Goal: Find specific page/section: Find specific page/section

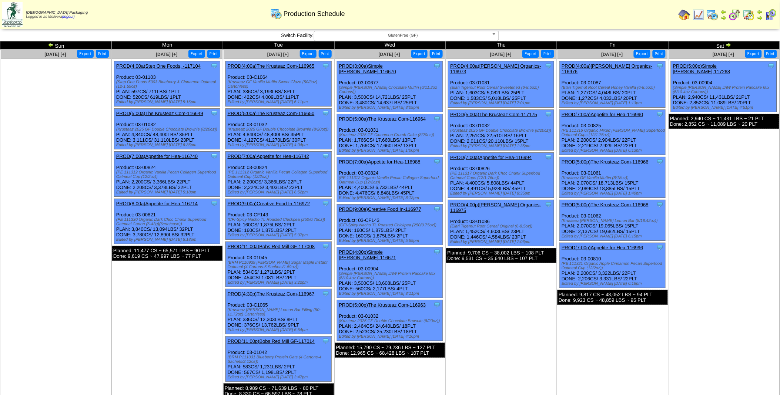
click at [729, 44] on img at bounding box center [728, 45] width 6 height 6
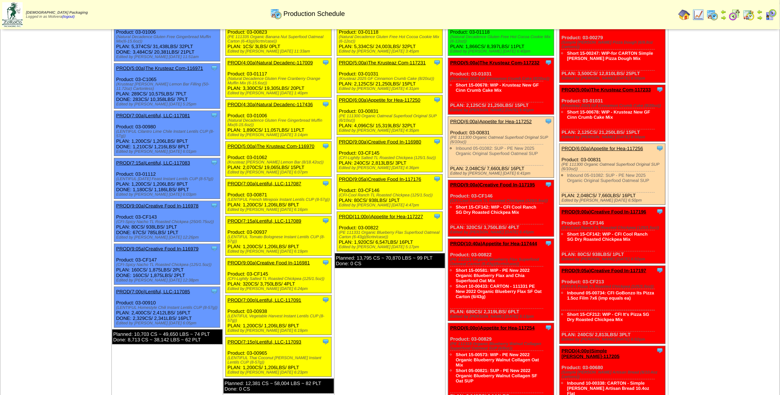
scroll to position [46, 0]
click at [383, 300] on td "Oct 01 [+] Print Export Clone Item PROD(4:00a)Natural Decadenc-117202 Natural D…" at bounding box center [389, 289] width 111 height 571
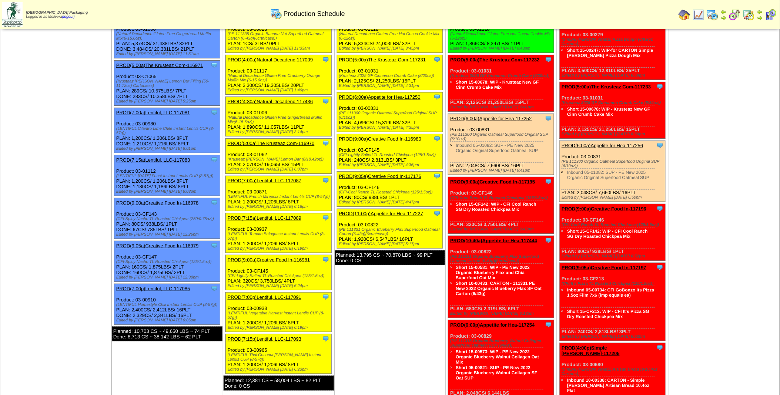
scroll to position [0, 0]
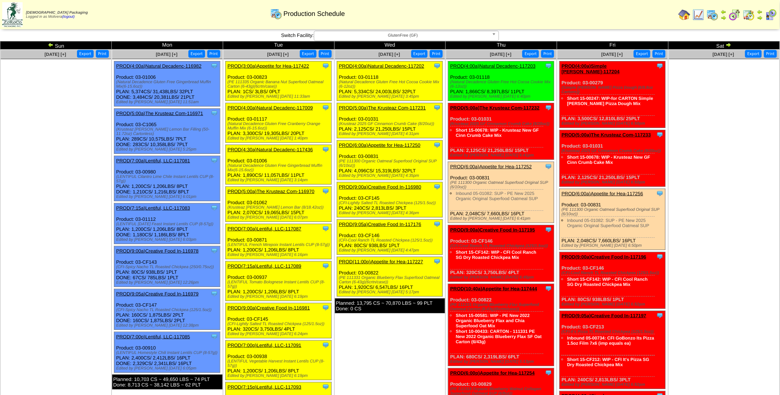
click at [735, 13] on img at bounding box center [735, 15] width 12 height 12
